Goal: Navigation & Orientation: Find specific page/section

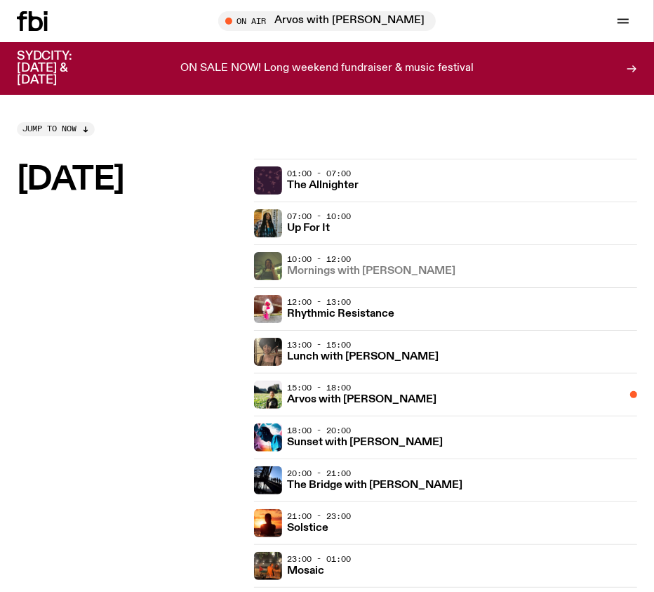
click at [352, 276] on h3 "Mornings with [PERSON_NAME]" at bounding box center [372, 271] width 169 height 11
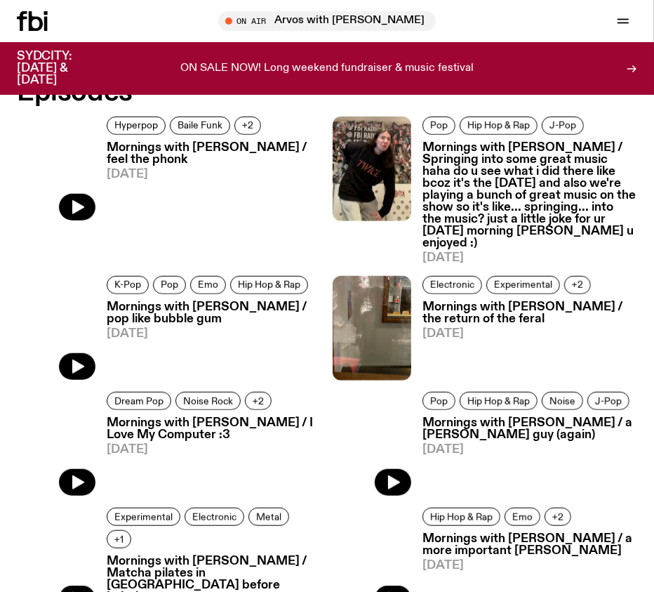
scroll to position [546, 0]
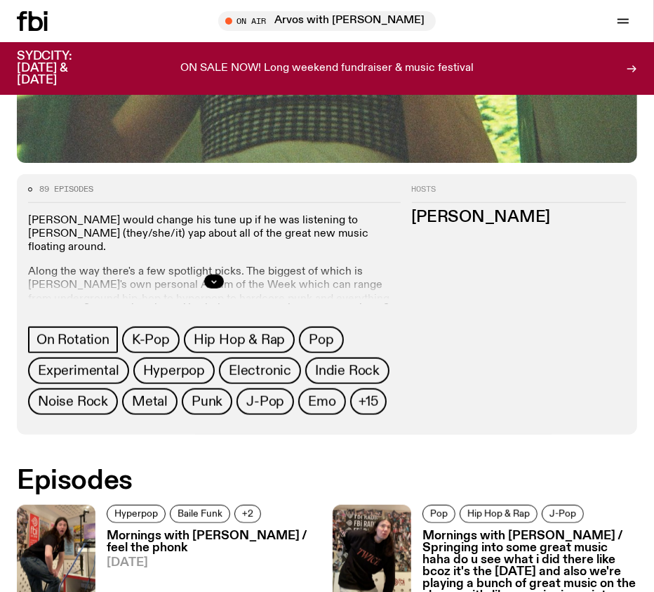
click at [220, 537] on h3 "Mornings with Jim Kretschmer / feel the phonk" at bounding box center [214, 542] width 215 height 24
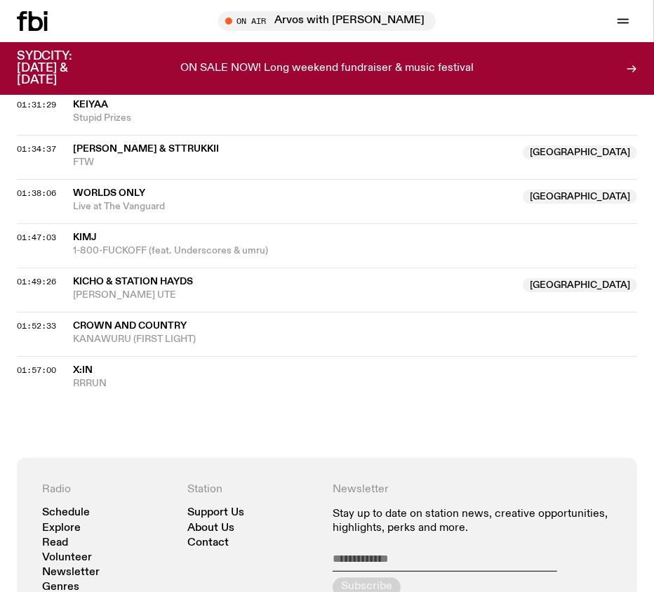
scroll to position [1482, 0]
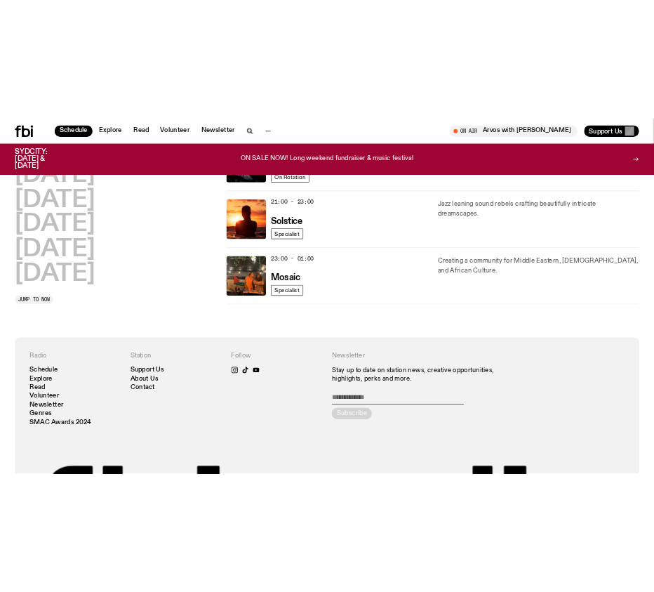
scroll to position [145, 0]
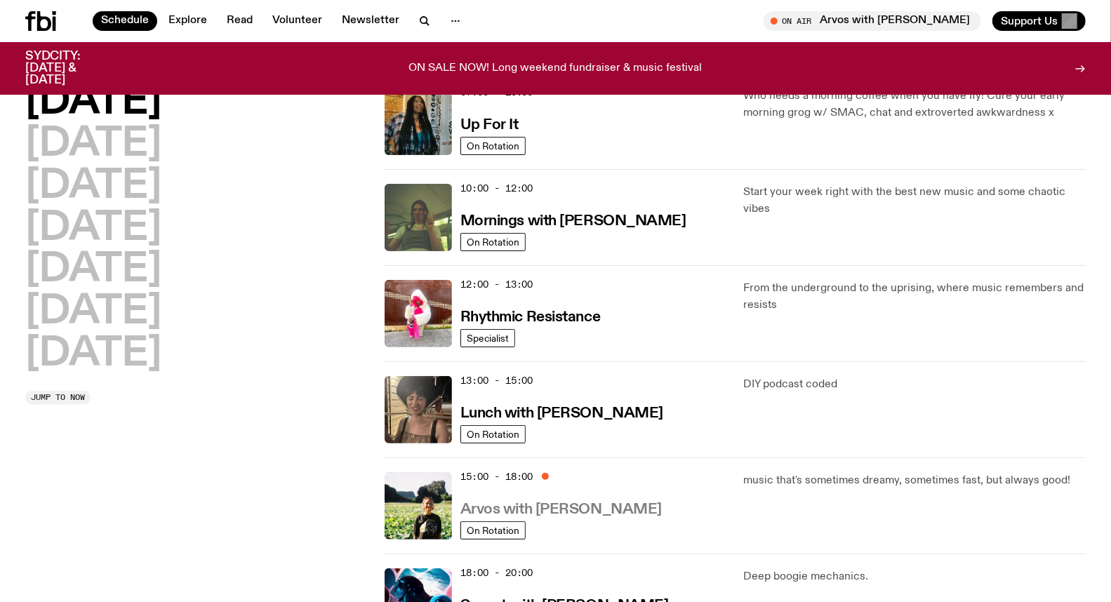
click at [566, 503] on h3 "Arvos with [PERSON_NAME]" at bounding box center [562, 510] width 202 height 15
